Goal: Transaction & Acquisition: Purchase product/service

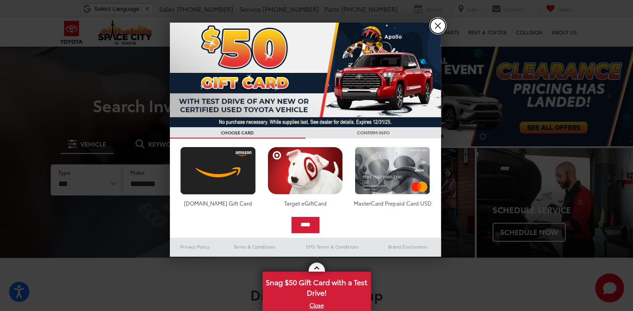
click at [437, 26] on link "X" at bounding box center [437, 25] width 15 height 15
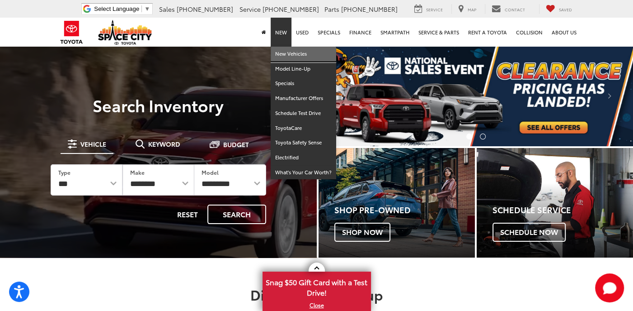
click at [288, 51] on link "New Vehicles" at bounding box center [304, 54] width 66 height 15
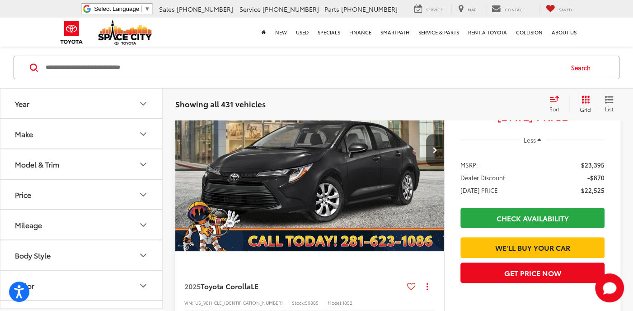
scroll to position [136, 0]
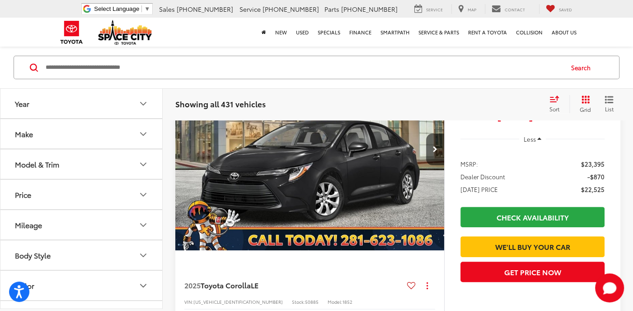
click at [148, 161] on icon "Model & Trim" at bounding box center [143, 163] width 11 height 11
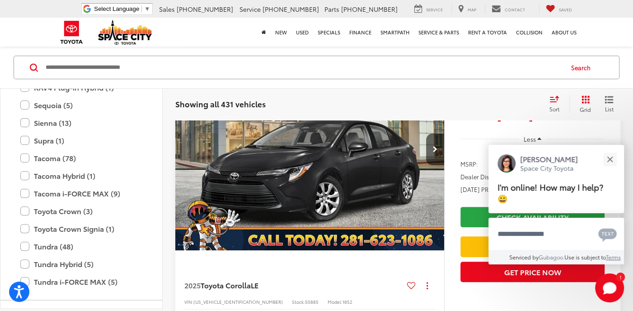
scroll to position [447, 0]
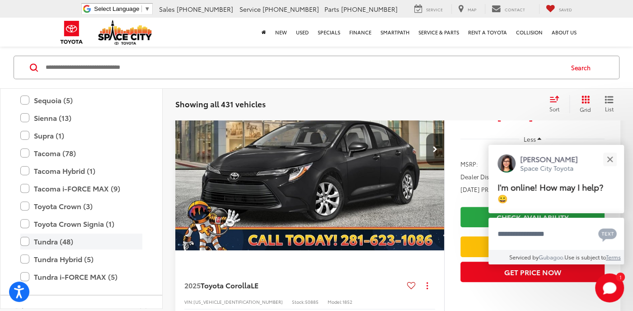
click at [55, 239] on label "Tundra (48)" at bounding box center [81, 241] width 122 height 16
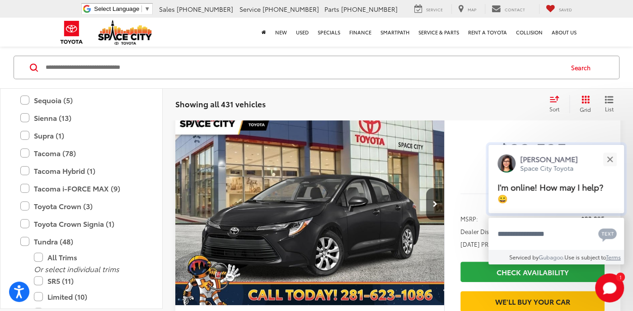
scroll to position [62, 0]
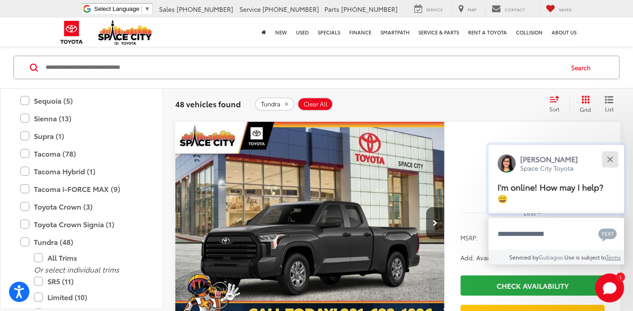
click at [607, 160] on button "Close" at bounding box center [609, 158] width 19 height 19
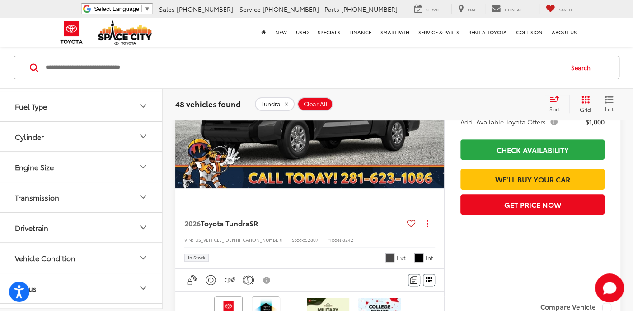
scroll to position [847, 0]
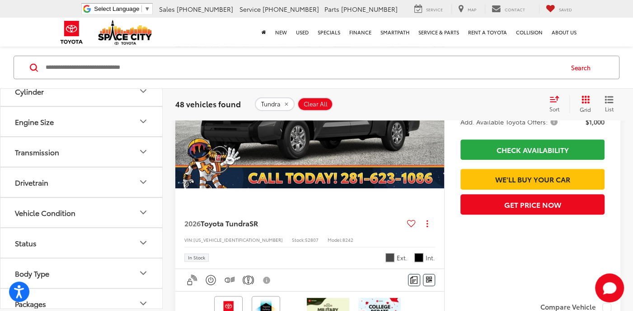
click at [141, 176] on icon "Drivetrain" at bounding box center [143, 181] width 11 height 11
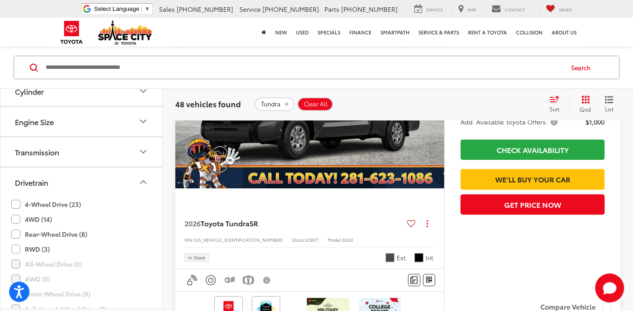
click at [66, 198] on label "4-Wheel Drive (23)" at bounding box center [46, 204] width 70 height 15
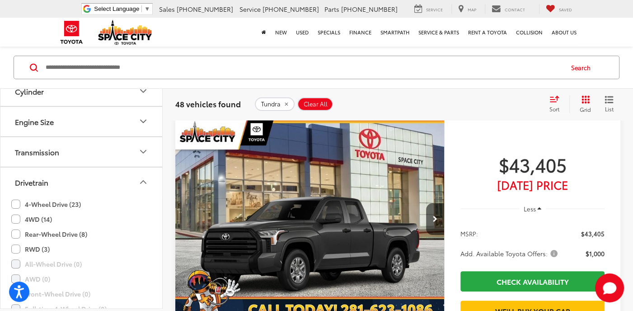
scroll to position [62, 0]
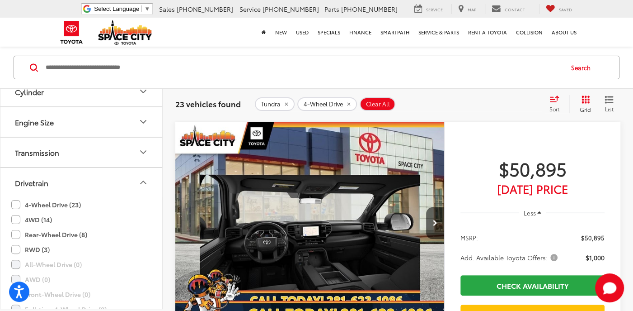
click at [34, 215] on label "4WD (14)" at bounding box center [31, 219] width 41 height 15
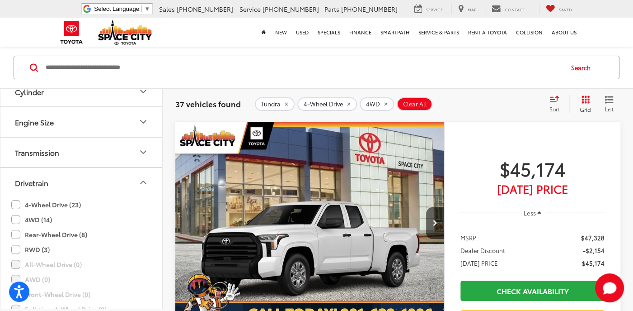
click at [554, 101] on icon "Select sort value" at bounding box center [555, 98] width 8 height 5
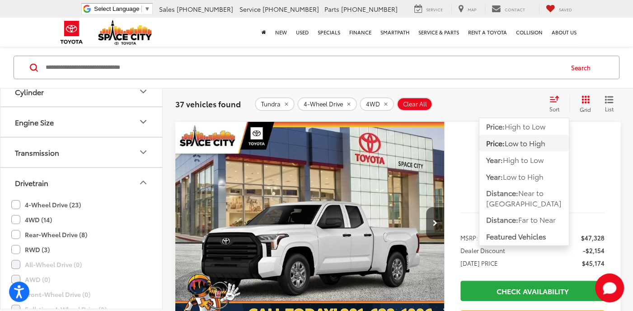
click at [535, 142] on span "Low to High" at bounding box center [525, 142] width 41 height 10
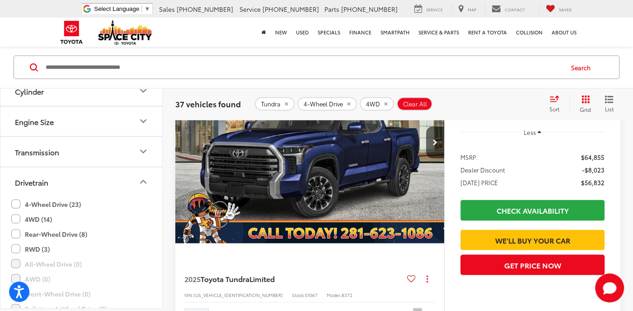
scroll to position [1237, 0]
